Goal: Download file/media

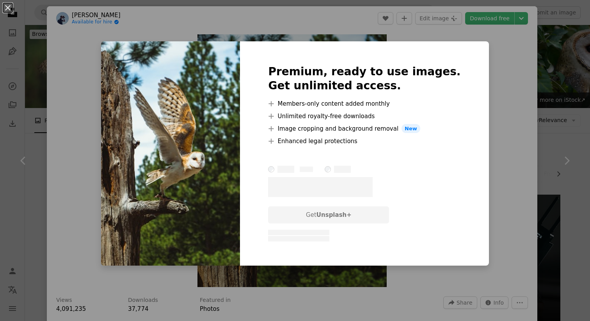
scroll to position [281, 0]
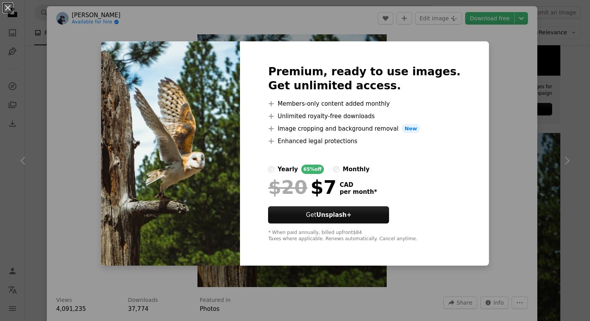
click at [310, 17] on div "An X shape Premium, ready to use images. Get unlimited access. A plus sign Memb…" at bounding box center [295, 160] width 590 height 321
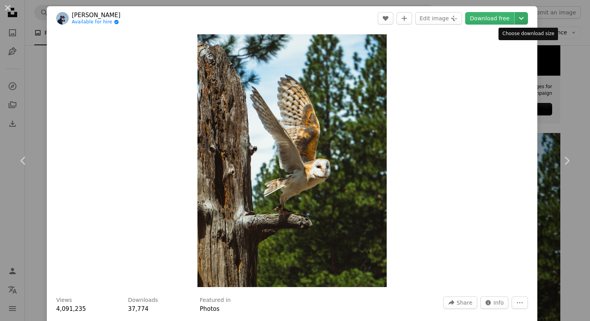
click at [527, 20] on icon "Chevron down" at bounding box center [521, 18] width 12 height 9
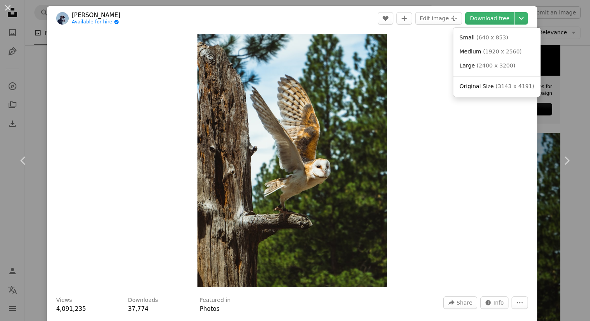
click at [427, 45] on dialog "An X shape Chevron left Chevron right [PERSON_NAME] Available for hire A checkm…" at bounding box center [295, 160] width 590 height 321
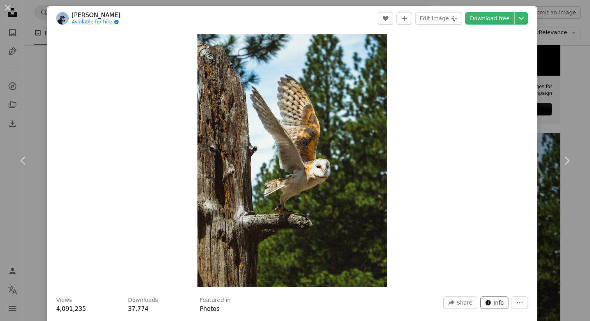
click at [502, 303] on span "Info" at bounding box center [498, 303] width 11 height 12
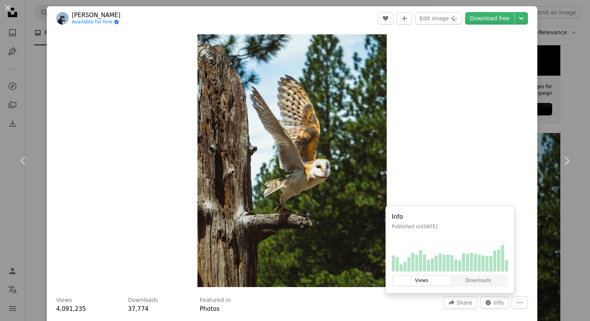
click at [516, 168] on div "Zoom in" at bounding box center [292, 160] width 490 height 261
